Goal: Check status

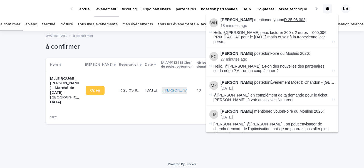
click at [295, 19] on link "R 25 08 302" at bounding box center [294, 20] width 21 height 4
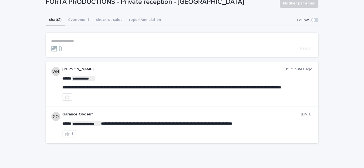
scroll to position [54, 0]
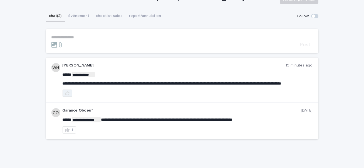
click at [67, 95] on icon "button" at bounding box center [67, 93] width 4 height 4
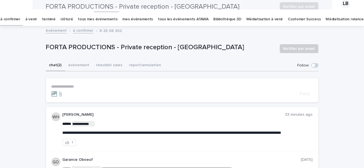
scroll to position [0, 0]
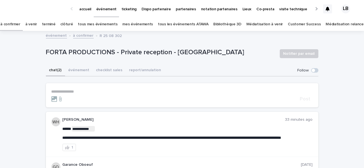
click at [20, 24] on link "à confirmer" at bounding box center [10, 24] width 20 height 13
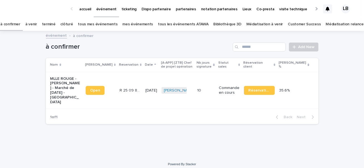
click at [37, 24] on link "à venir" at bounding box center [31, 24] width 12 height 13
